Goal: Navigation & Orientation: Find specific page/section

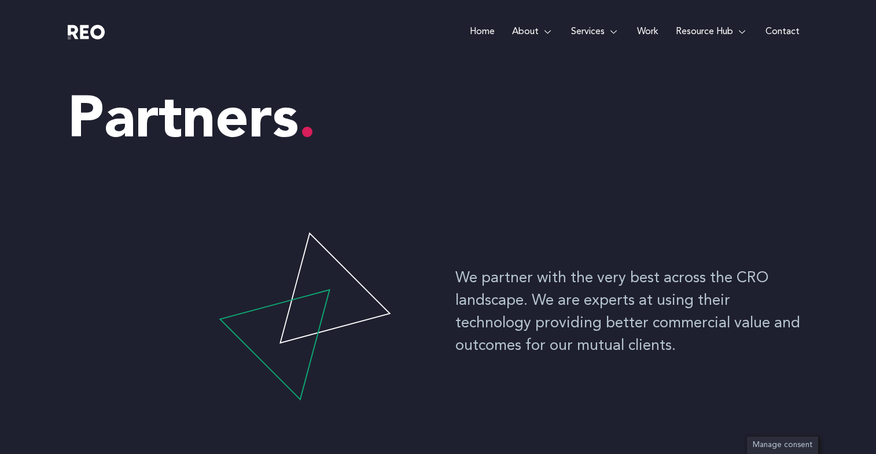
drag, startPoint x: 0, startPoint y: 0, endPoint x: 883, endPoint y: 14, distance: 883.0
click at [875, 14] on html "Skip to content Home About About us REO is a customer experience agency. We are…" at bounding box center [438, 227] width 876 height 454
click at [488, 31] on link "Home" at bounding box center [482, 32] width 42 height 64
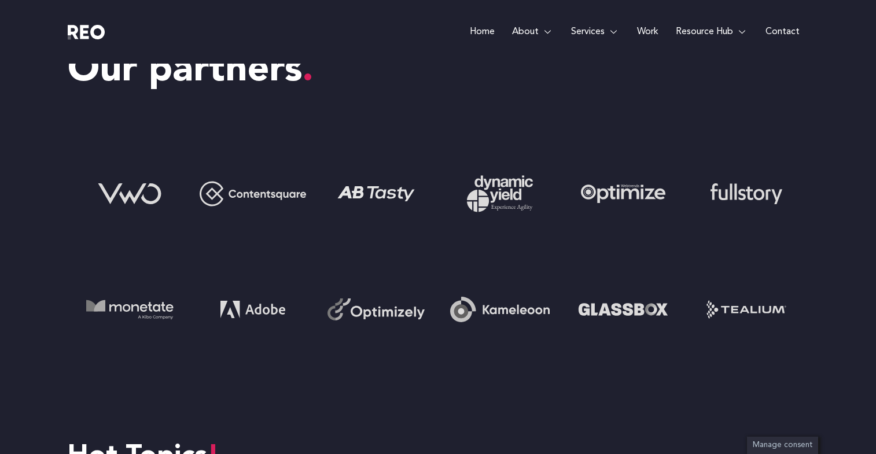
scroll to position [4334, 0]
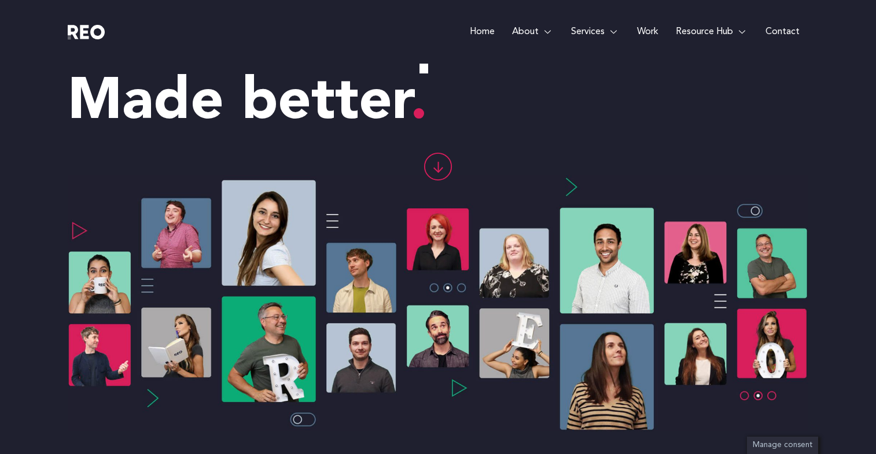
scroll to position [0, 0]
